Goal: Transaction & Acquisition: Register for event/course

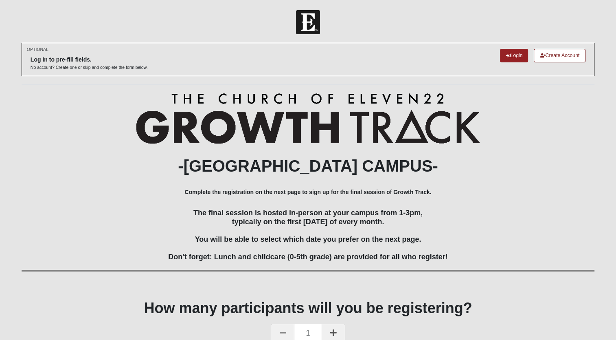
scroll to position [48, 0]
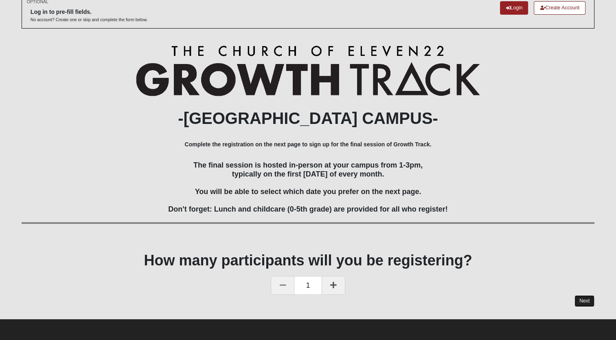
click at [587, 301] on link "Next" at bounding box center [585, 301] width 20 height 12
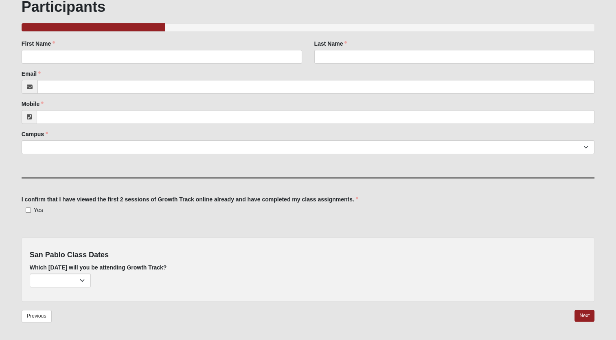
scroll to position [125, 0]
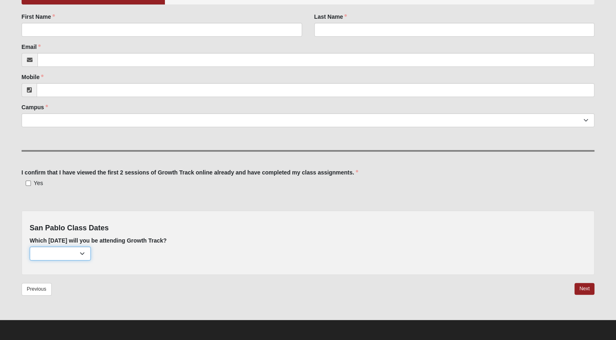
click at [83, 248] on select "[DATE] (181 remaining) [DATE] (221 remaining) [DATE] (222 remaining)" at bounding box center [60, 253] width 61 height 14
select select "715"
click at [30, 246] on select "[DATE] (181 remaining) [DATE] (221 remaining) [DATE] (222 remaining)" at bounding box center [60, 253] width 61 height 14
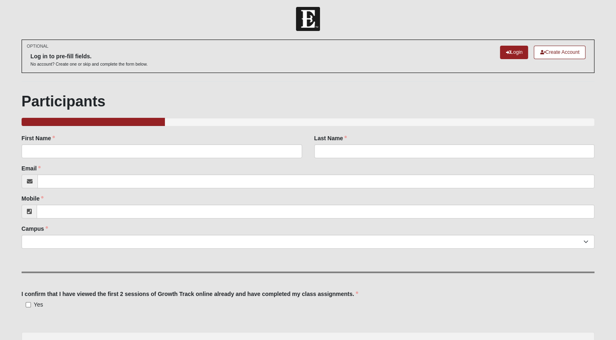
scroll to position [0, 0]
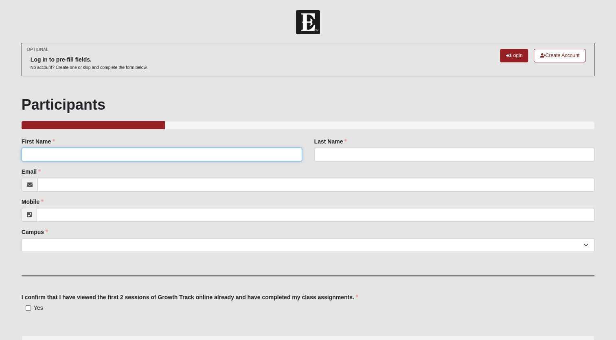
click at [125, 154] on input "First Name" at bounding box center [162, 154] width 281 height 14
type input "[PERSON_NAME]"
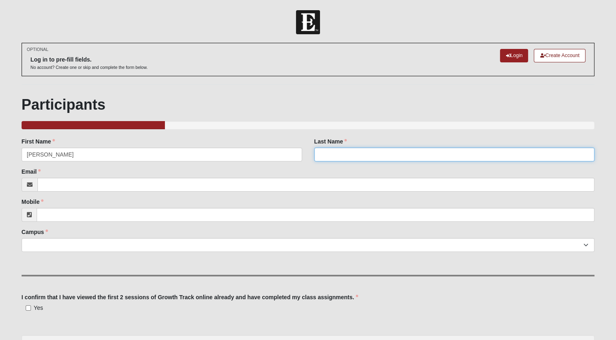
type input "[PERSON_NAME]"
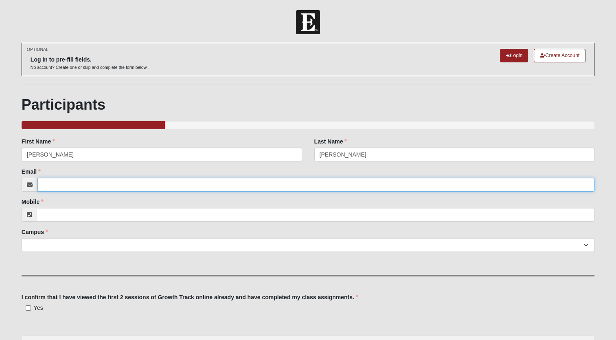
type input "[EMAIL_ADDRESS][DOMAIN_NAME]"
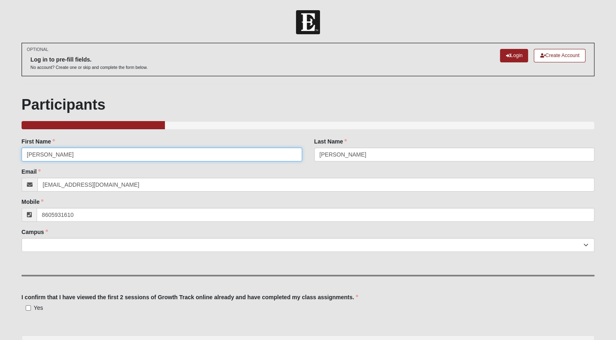
type input "[PHONE_NUMBER]"
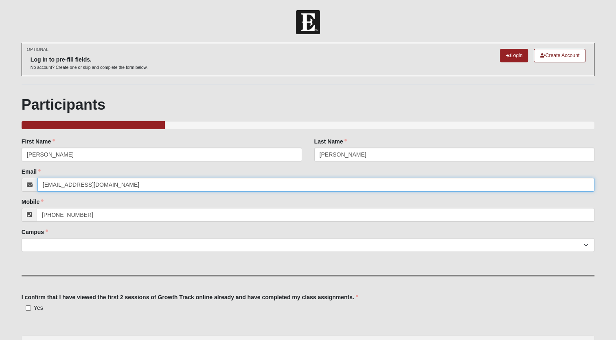
drag, startPoint x: 130, startPoint y: 182, endPoint x: 0, endPoint y: 174, distance: 129.8
click at [0, 174] on html "Log In [GEOGRAPHIC_DATA] Growth Track 2025 Events San Pablo Growth Track 2025 E…" at bounding box center [308, 232] width 616 height 465
type input "[EMAIL_ADDRESS][DOMAIN_NAME]"
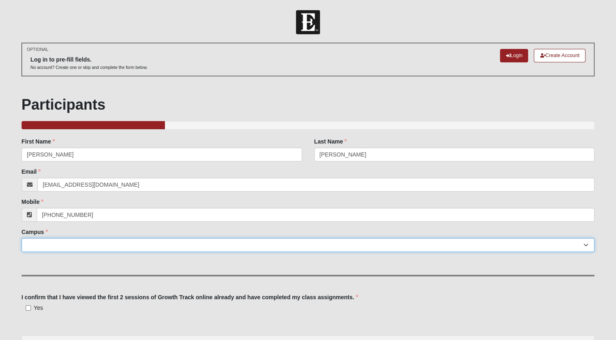
click at [103, 240] on select "Arlington Baymeadows Eleven22 Online [PERSON_NAME][GEOGRAPHIC_DATA] Jesup [GEOG…" at bounding box center [308, 245] width 573 height 14
select select "3"
click at [22, 238] on select "Arlington Baymeadows Eleven22 Online [PERSON_NAME][GEOGRAPHIC_DATA] Jesup [GEOG…" at bounding box center [308, 245] width 573 height 14
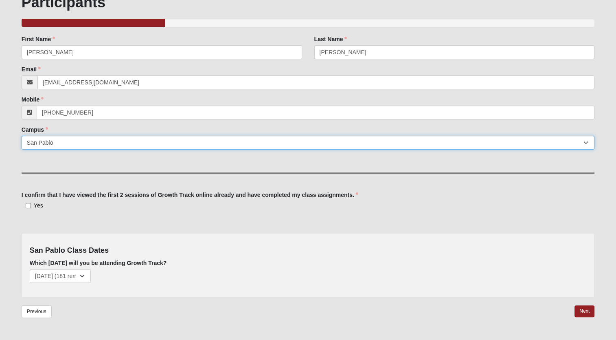
scroll to position [124, 0]
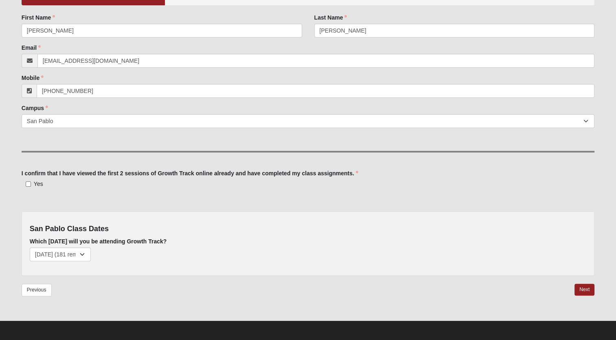
click at [35, 186] on span "Yes" at bounding box center [38, 183] width 9 height 7
click at [31, 186] on input "Yes" at bounding box center [28, 183] width 5 height 5
checkbox input "true"
click at [588, 289] on link "Next" at bounding box center [585, 289] width 20 height 12
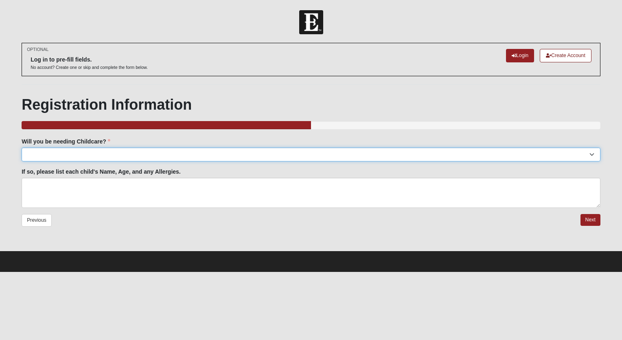
click at [352, 149] on select "Yes No" at bounding box center [311, 154] width 579 height 14
select select "No"
click at [22, 147] on select "Yes No" at bounding box center [311, 154] width 579 height 14
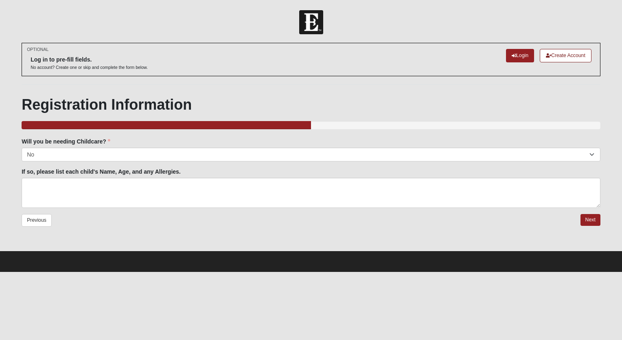
click at [601, 219] on div "OPTIONAL Log in to pre-fill fields. No account? Create one or skip and complete…" at bounding box center [310, 146] width 591 height 207
click at [599, 219] on link "Next" at bounding box center [591, 220] width 20 height 12
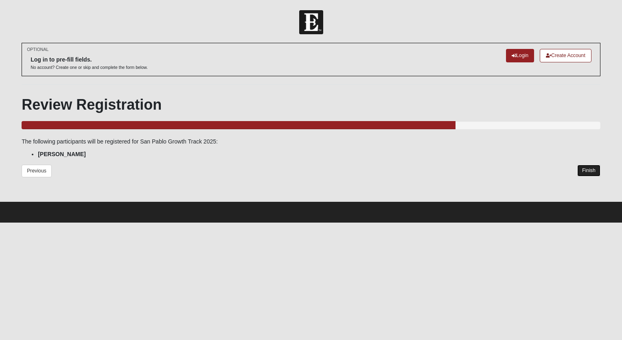
click at [598, 170] on link "Finish" at bounding box center [589, 171] width 23 height 12
